Goal: Task Accomplishment & Management: Complete application form

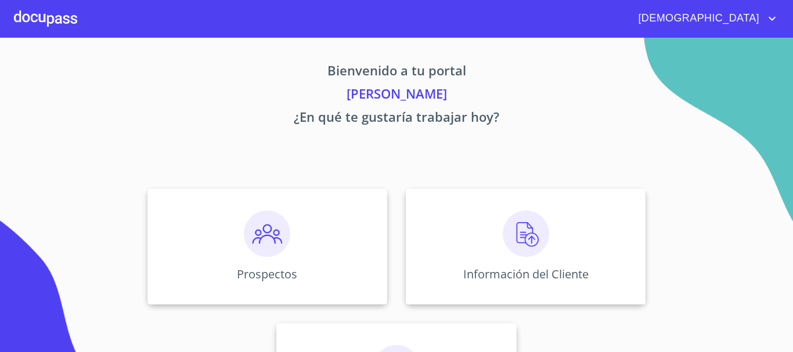
click at [525, 243] on img at bounding box center [526, 234] width 46 height 46
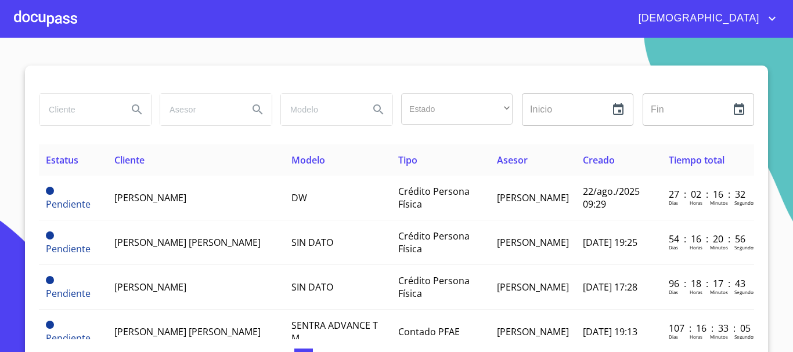
click at [110, 114] on input "search" at bounding box center [78, 109] width 79 height 31
click at [132, 111] on icon "Search" at bounding box center [137, 110] width 10 height 10
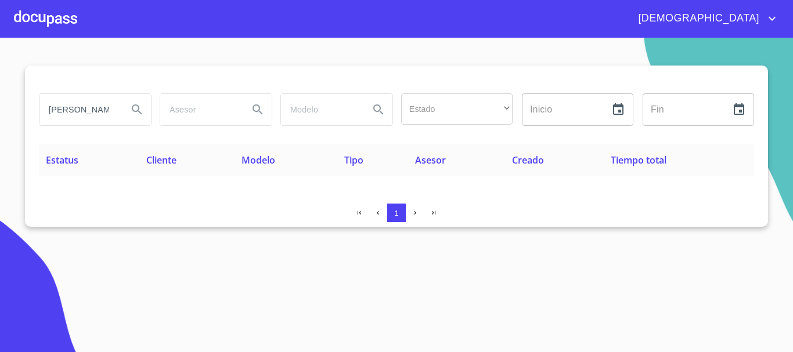
click at [113, 119] on input "[PERSON_NAME]" at bounding box center [78, 109] width 79 height 31
click at [69, 110] on input "[PERSON_NAME]" at bounding box center [78, 109] width 79 height 31
click at [132, 113] on icon "Search" at bounding box center [137, 110] width 14 height 14
click at [101, 107] on input "jasiel" at bounding box center [78, 109] width 79 height 31
type input "j"
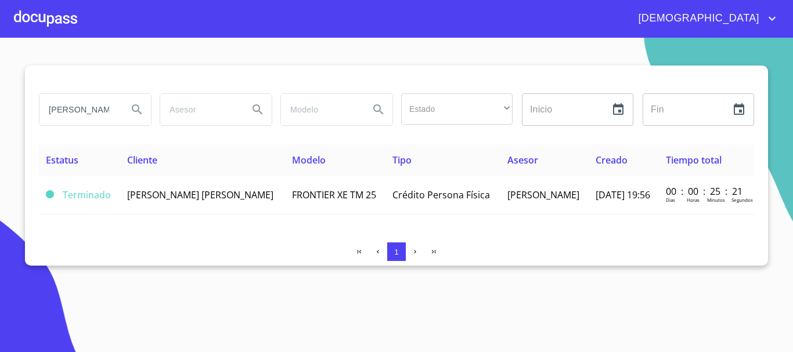
type input "[PERSON_NAME]"
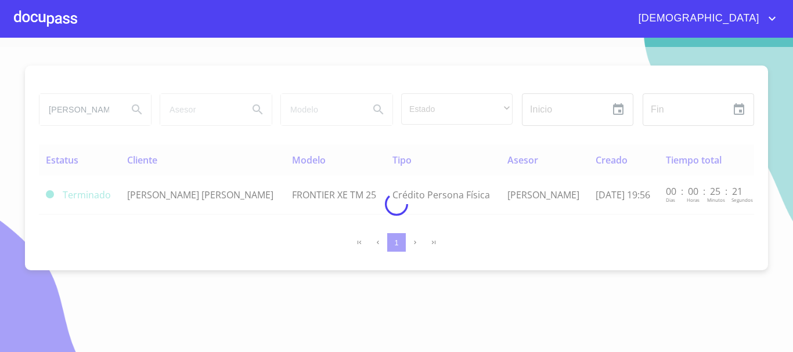
click at [276, 201] on div at bounding box center [396, 204] width 793 height 315
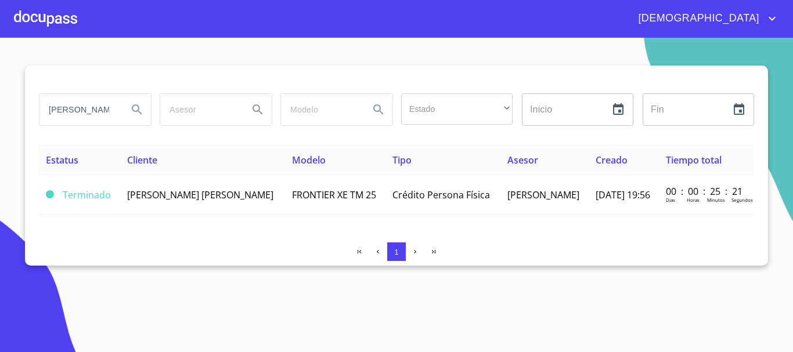
click at [292, 198] on span "FRONTIER XE TM 25" at bounding box center [334, 195] width 84 height 13
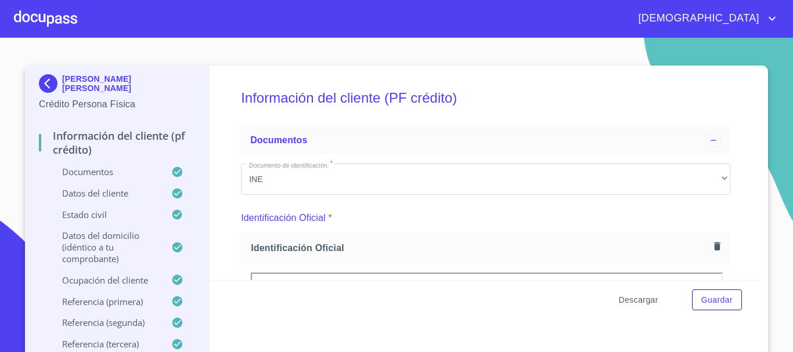
click at [632, 296] on span "Descargar" at bounding box center [638, 300] width 39 height 15
click at [68, 10] on div at bounding box center [45, 18] width 63 height 37
